Goal: Communication & Community: Answer question/provide support

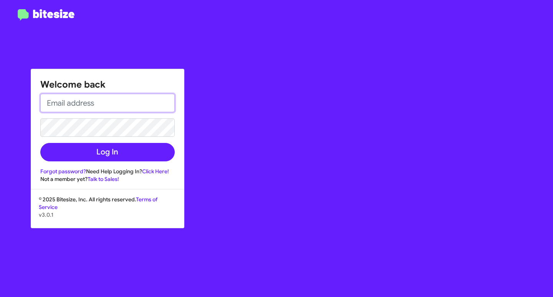
click at [68, 103] on input "email" at bounding box center [107, 103] width 134 height 18
type input "[EMAIL_ADDRESS][DOMAIN_NAME]"
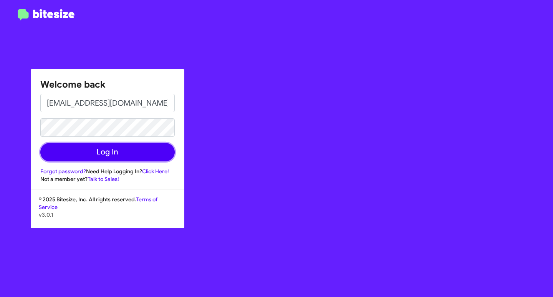
click at [112, 144] on button "Log In" at bounding box center [107, 152] width 134 height 18
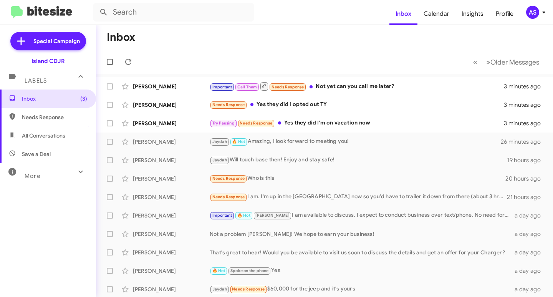
click at [46, 175] on div "More" at bounding box center [40, 172] width 68 height 14
click at [46, 175] on div "More" at bounding box center [40, 175] width 68 height 14
click at [43, 58] on div "Island CDJR" at bounding box center [47, 61] width 33 height 8
click at [62, 64] on div "Island CDJR" at bounding box center [47, 61] width 33 height 8
click at [402, 124] on div "Try Pausing Needs Response Yes they did I'm on vacation now" at bounding box center [363, 123] width 306 height 9
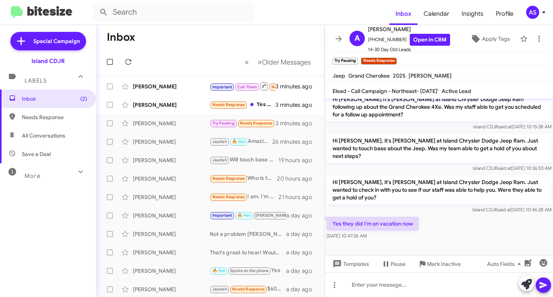
scroll to position [709, 0]
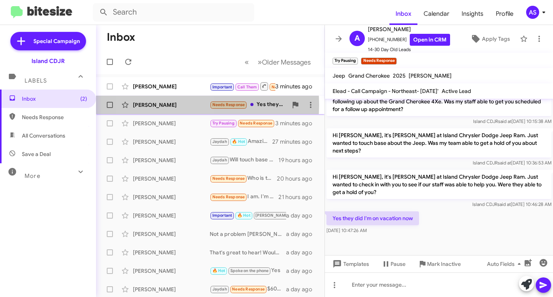
click at [168, 105] on div "[PERSON_NAME]" at bounding box center [171, 105] width 77 height 8
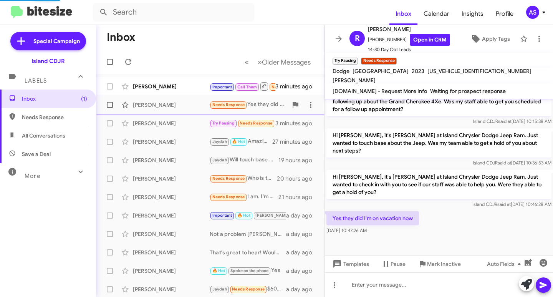
scroll to position [687, 0]
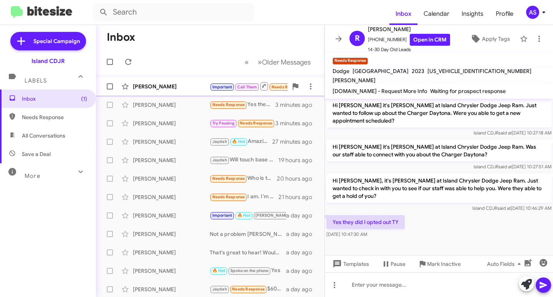
click at [180, 89] on div "[PERSON_NAME]" at bounding box center [171, 87] width 77 height 8
